Goal: Transaction & Acquisition: Download file/media

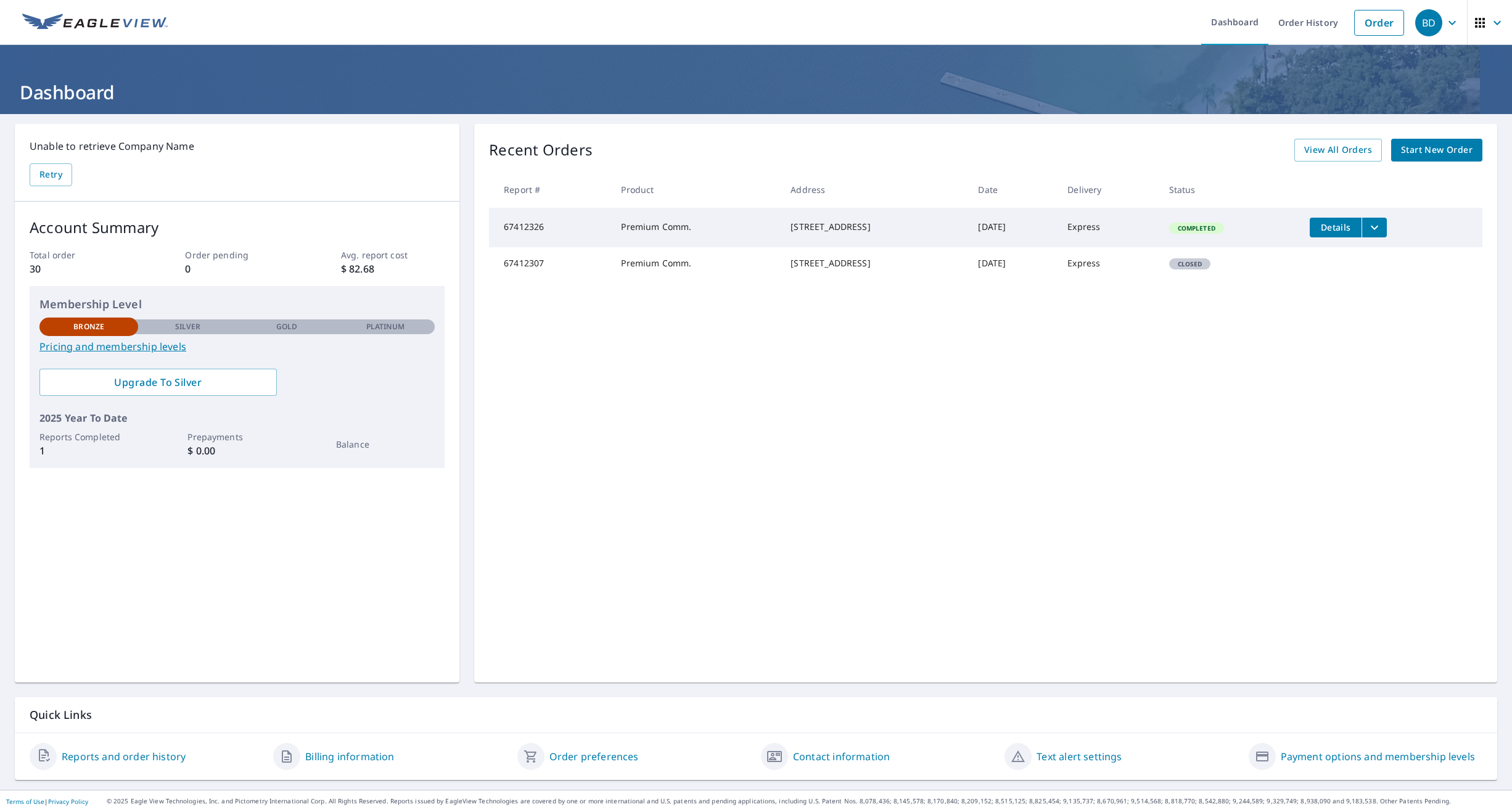
click at [1221, 227] on span "Completed" at bounding box center [1196, 227] width 52 height 9
click at [1382, 232] on icon "filesDropdownBtn-67412326" at bounding box center [1375, 227] width 15 height 15
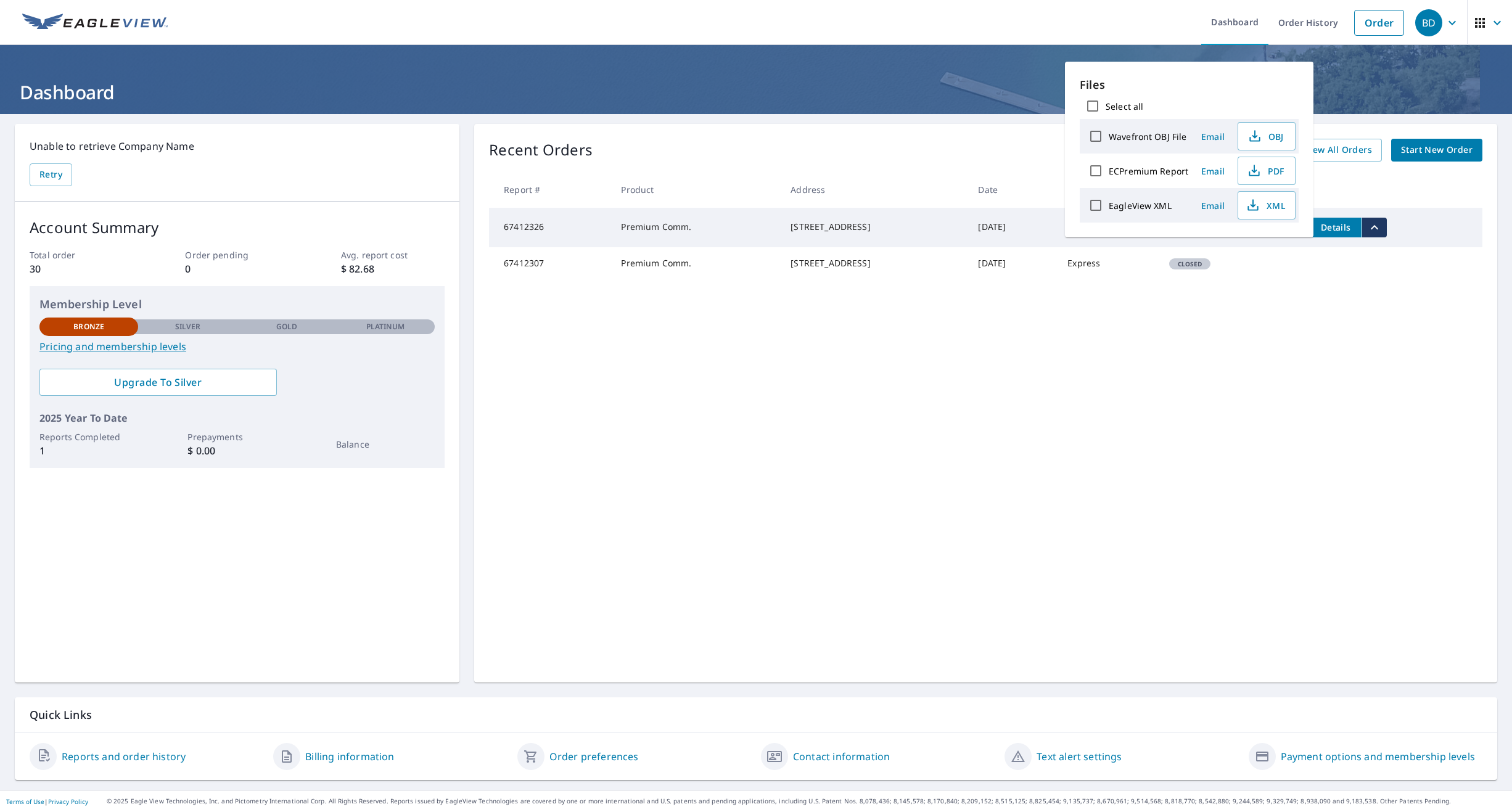
click at [1378, 302] on div "Recent Orders View All Orders Start New Order Report # Product Address Date Del…" at bounding box center [985, 403] width 1023 height 558
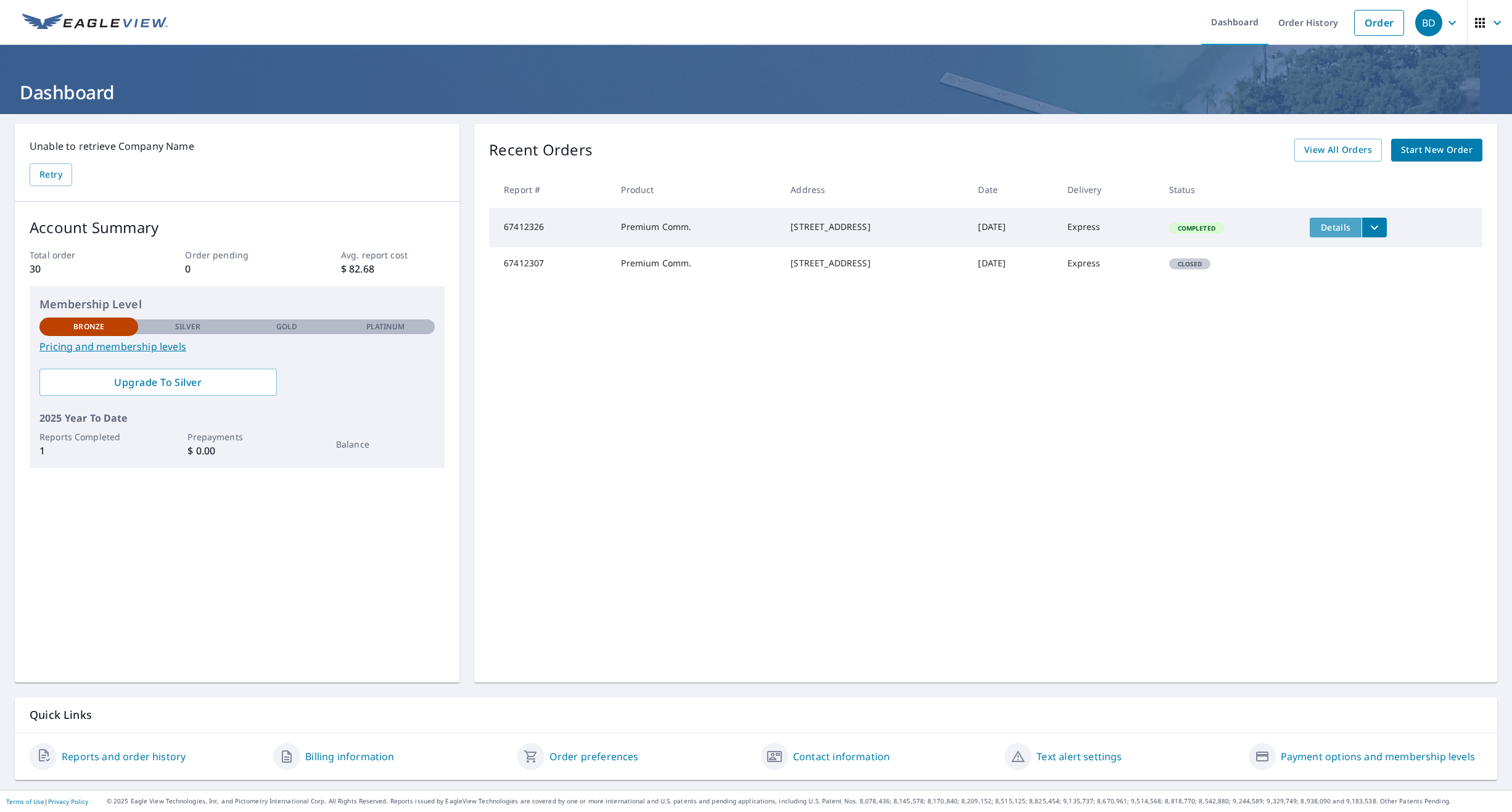
click at [1339, 222] on span "Details" at bounding box center [1336, 227] width 37 height 11
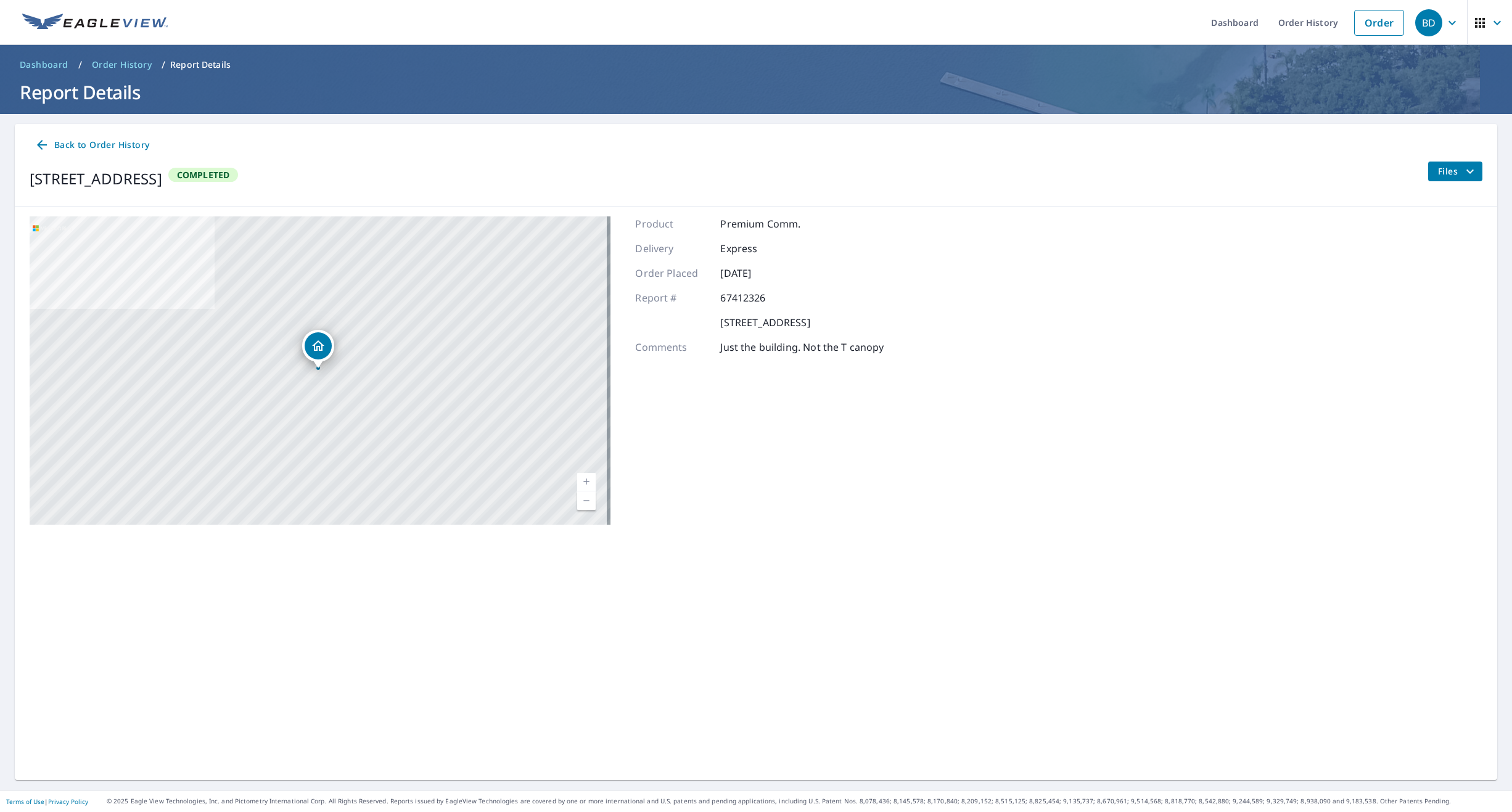
click at [1447, 173] on span "Files" at bounding box center [1458, 171] width 40 height 15
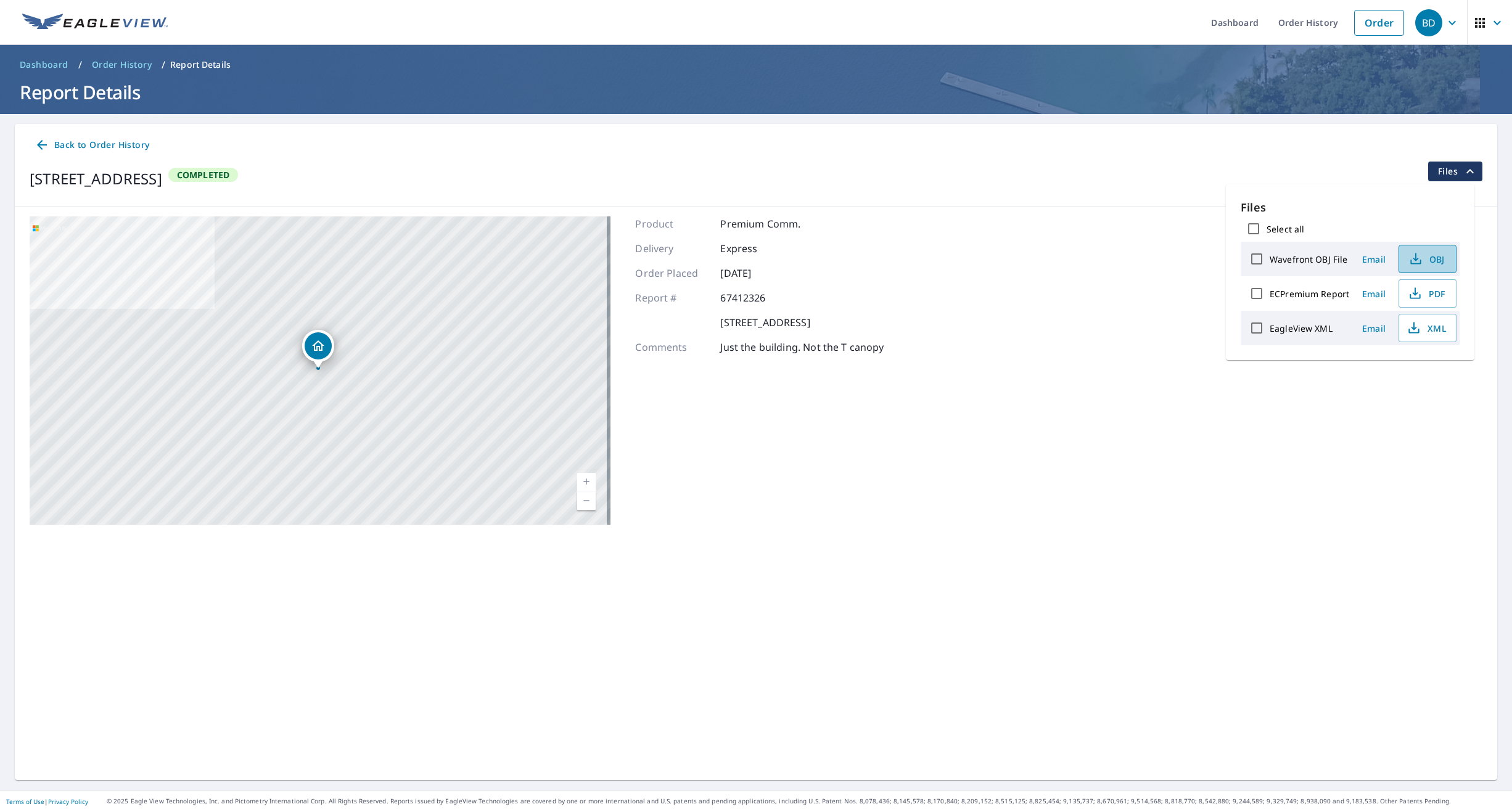
click at [1423, 261] on span "OBJ" at bounding box center [1427, 259] width 40 height 15
click at [1415, 296] on icon "button" at bounding box center [1415, 294] width 15 height 15
